Goal: Transaction & Acquisition: Download file/media

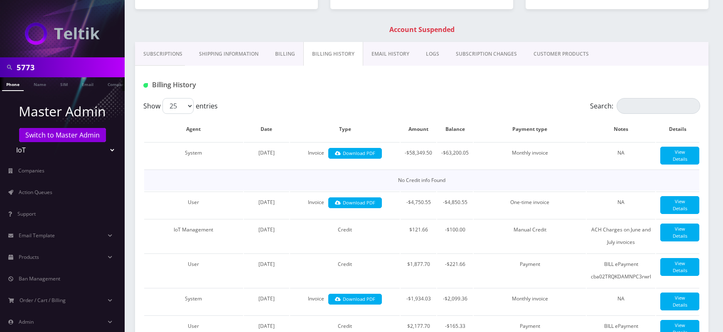
scroll to position [136, 0]
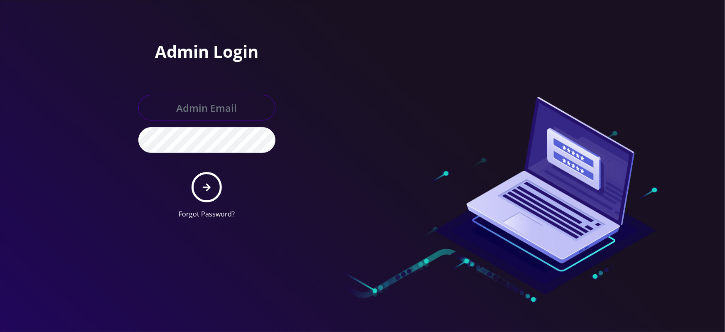
type input "[EMAIL_ADDRESS][DOMAIN_NAME]"
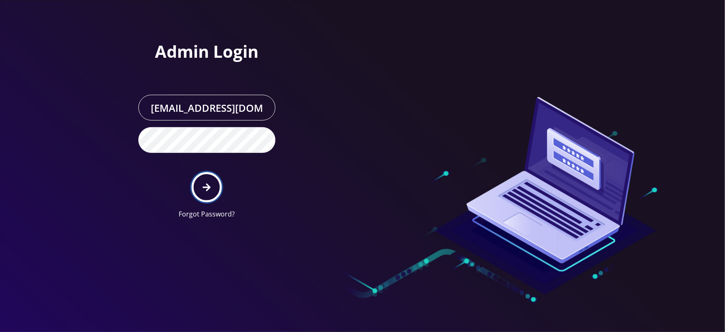
click at [202, 185] on button "submit" at bounding box center [207, 187] width 30 height 30
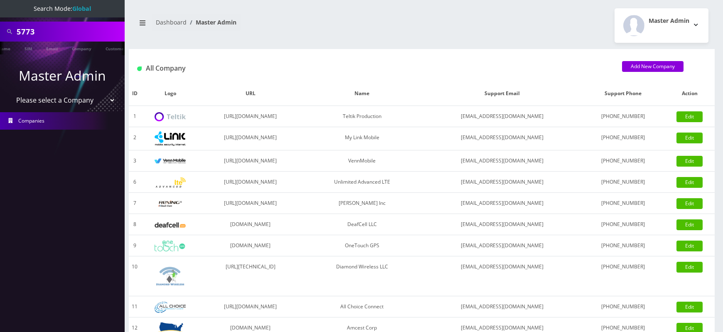
scroll to position [0, 45]
click at [106, 48] on link "Customer" at bounding box center [108, 49] width 29 height 14
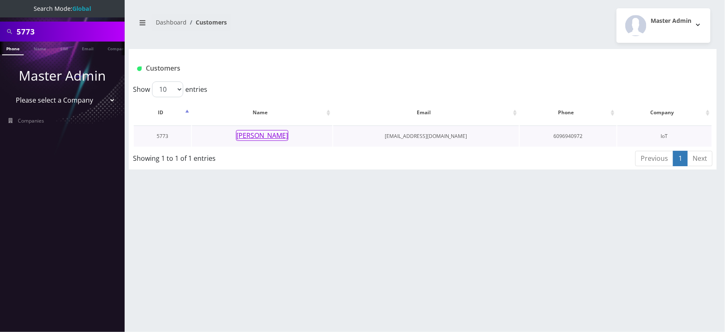
click at [264, 135] on button "[PERSON_NAME]" at bounding box center [262, 135] width 52 height 11
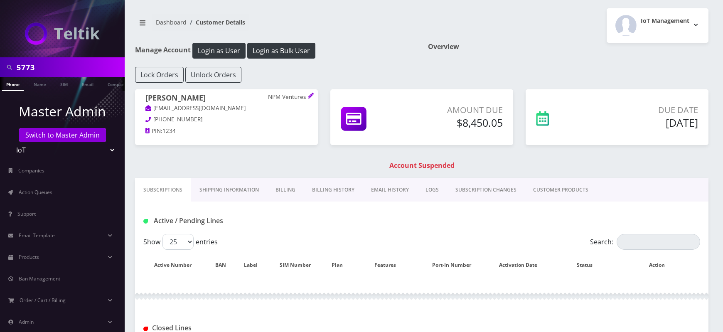
click at [338, 189] on link "Billing History" at bounding box center [333, 190] width 59 height 24
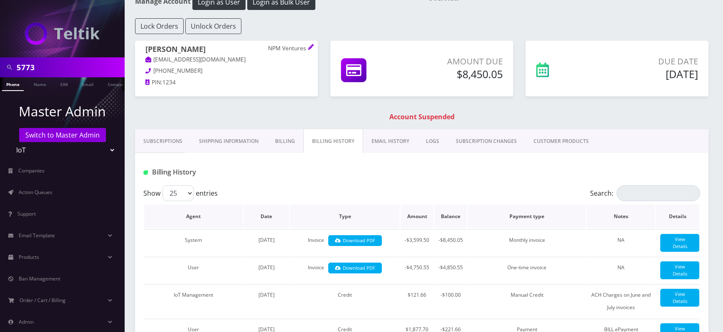
scroll to position [68, 0]
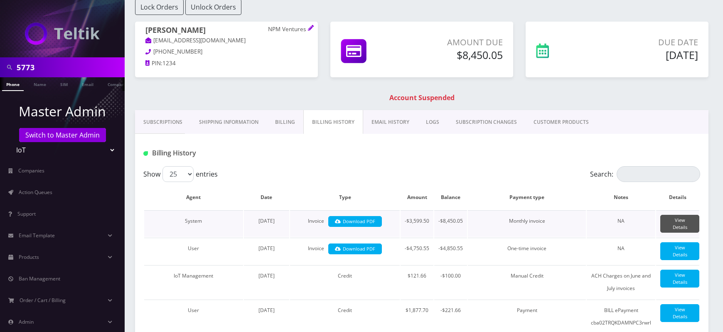
click at [680, 224] on link "View Details" at bounding box center [680, 224] width 39 height 18
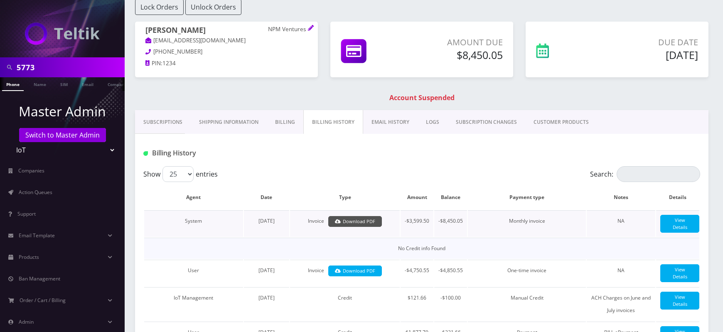
click at [367, 220] on link "Download PDF" at bounding box center [355, 221] width 54 height 11
click at [361, 222] on link "Download PDF" at bounding box center [355, 221] width 54 height 11
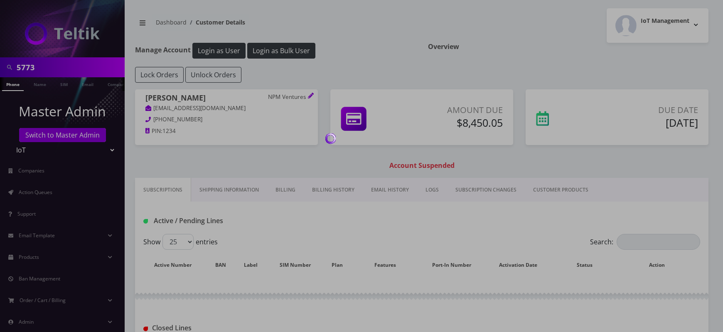
scroll to position [65, 0]
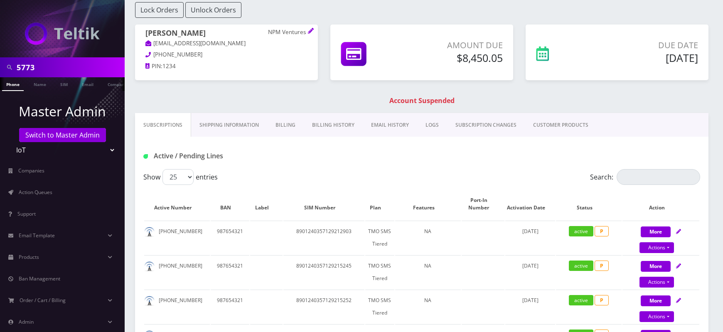
click at [336, 127] on link "Billing History" at bounding box center [333, 125] width 59 height 24
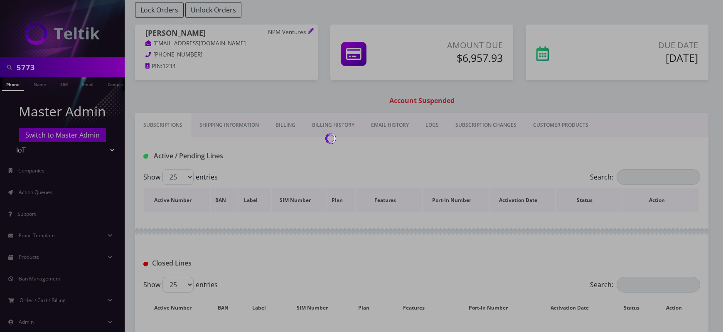
scroll to position [65, 0]
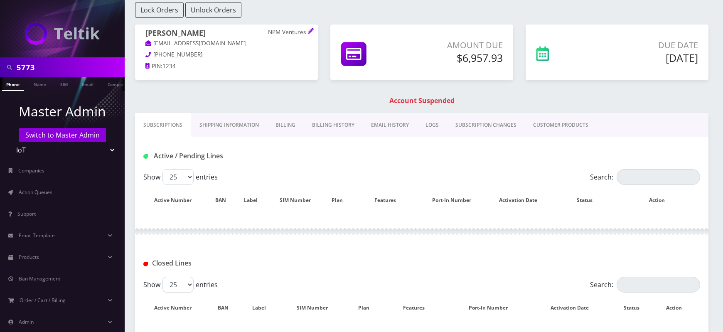
click at [335, 125] on link "Billing History" at bounding box center [333, 125] width 59 height 24
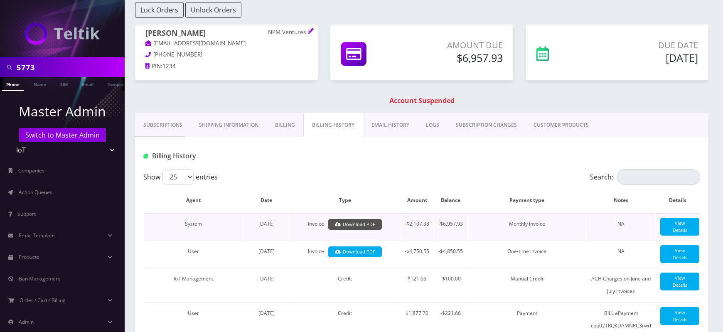
click at [368, 224] on link "Download PDF" at bounding box center [355, 224] width 54 height 11
